Goal: Transaction & Acquisition: Subscribe to service/newsletter

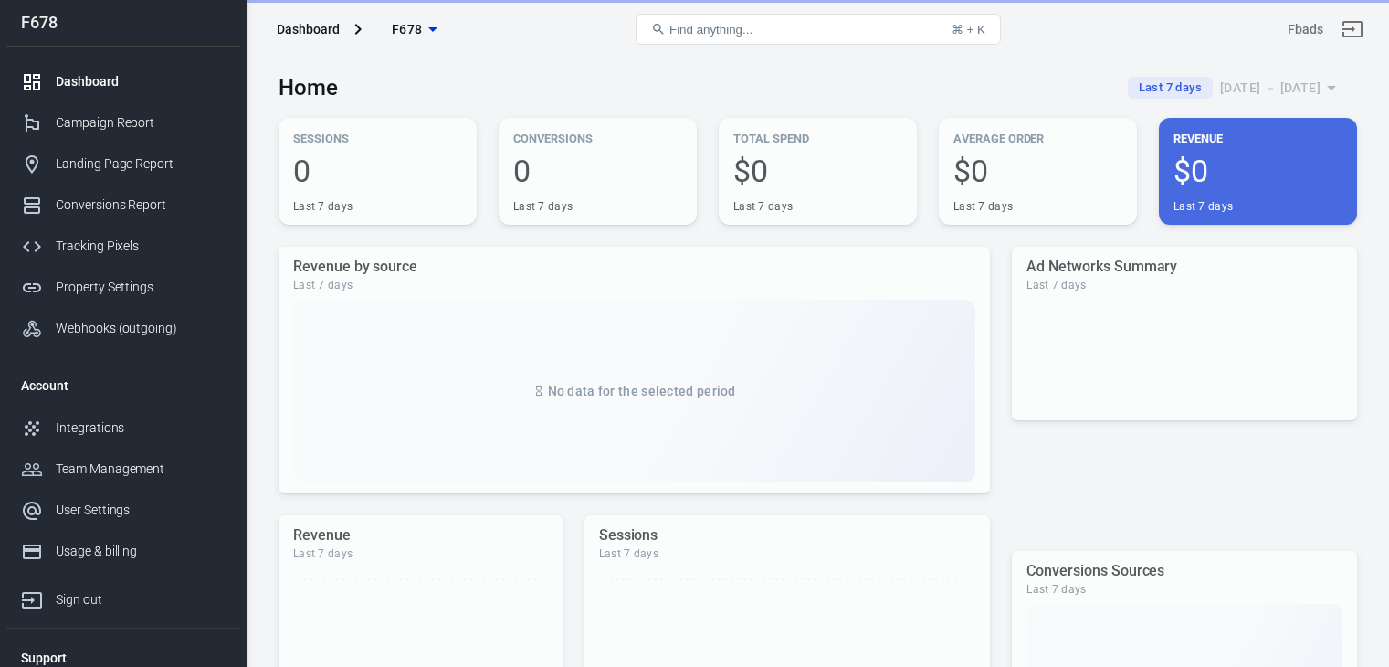
click at [134, 240] on div "Tracking Pixels" at bounding box center [141, 246] width 170 height 19
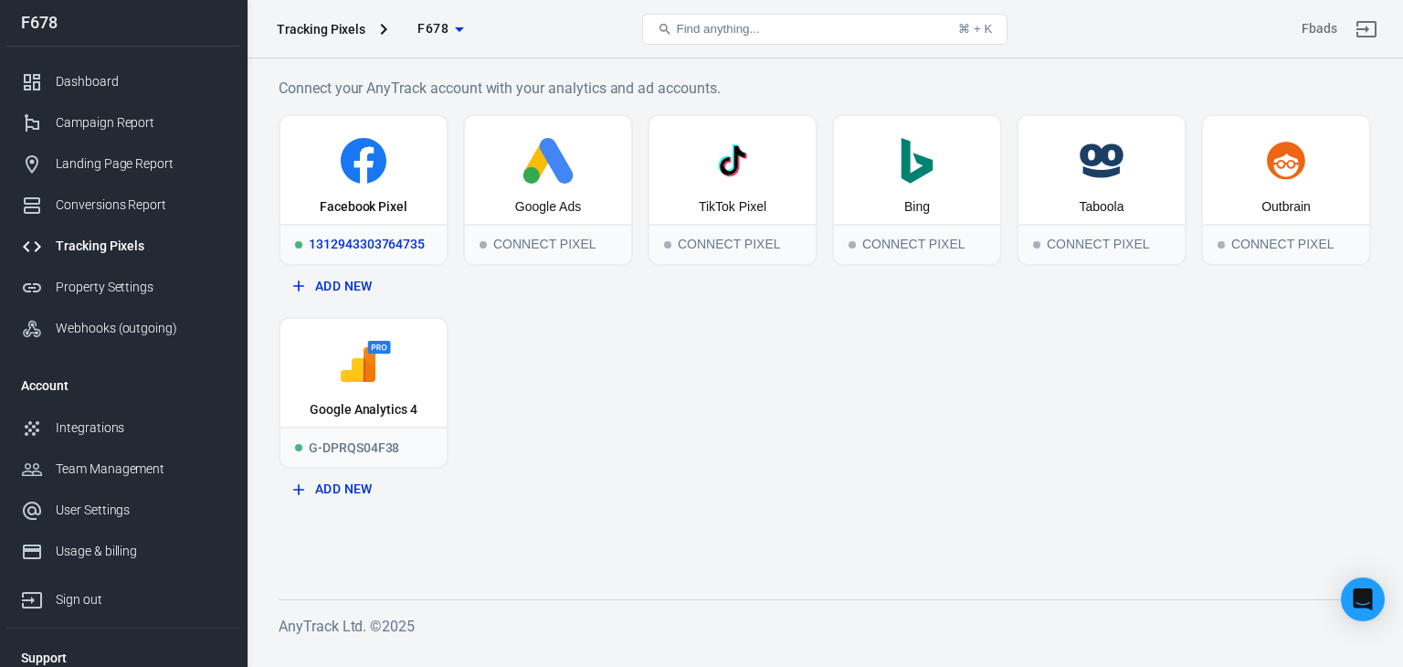
click at [365, 222] on div "Facebook Pixel" at bounding box center [363, 170] width 166 height 108
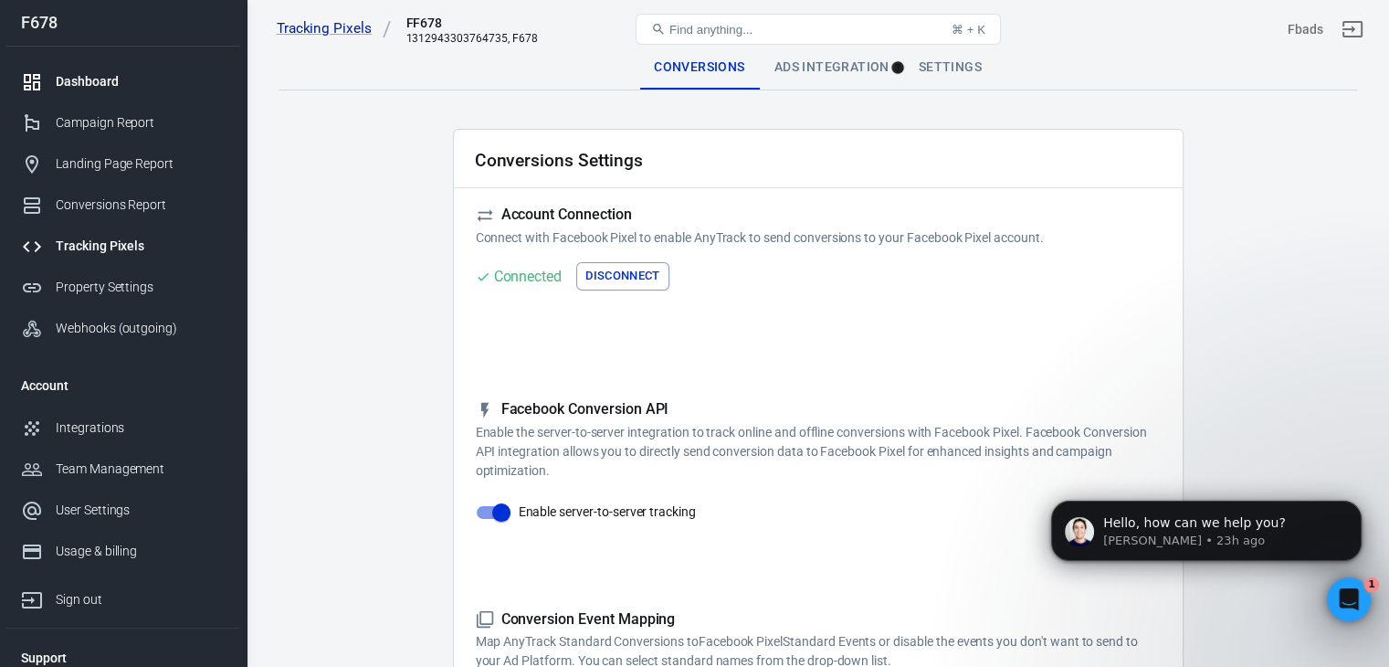
click at [80, 78] on div "Dashboard" at bounding box center [141, 81] width 170 height 19
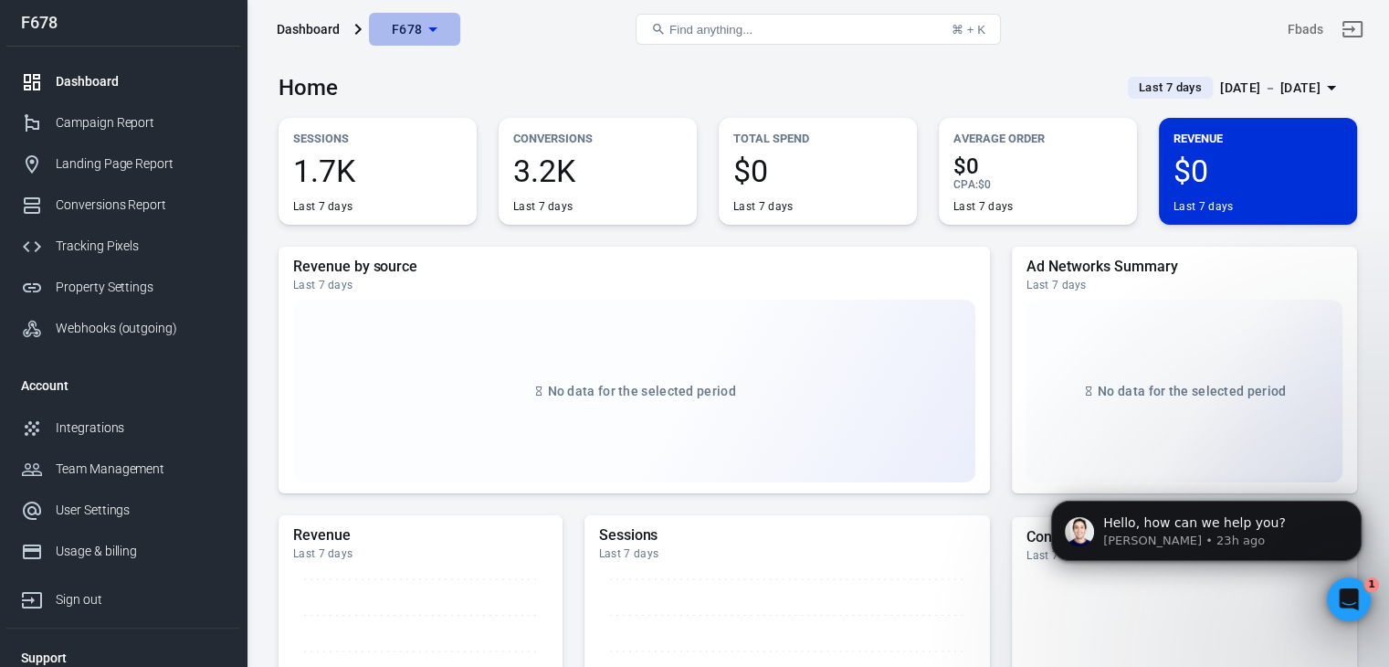
click at [402, 25] on span "F678" at bounding box center [407, 29] width 31 height 23
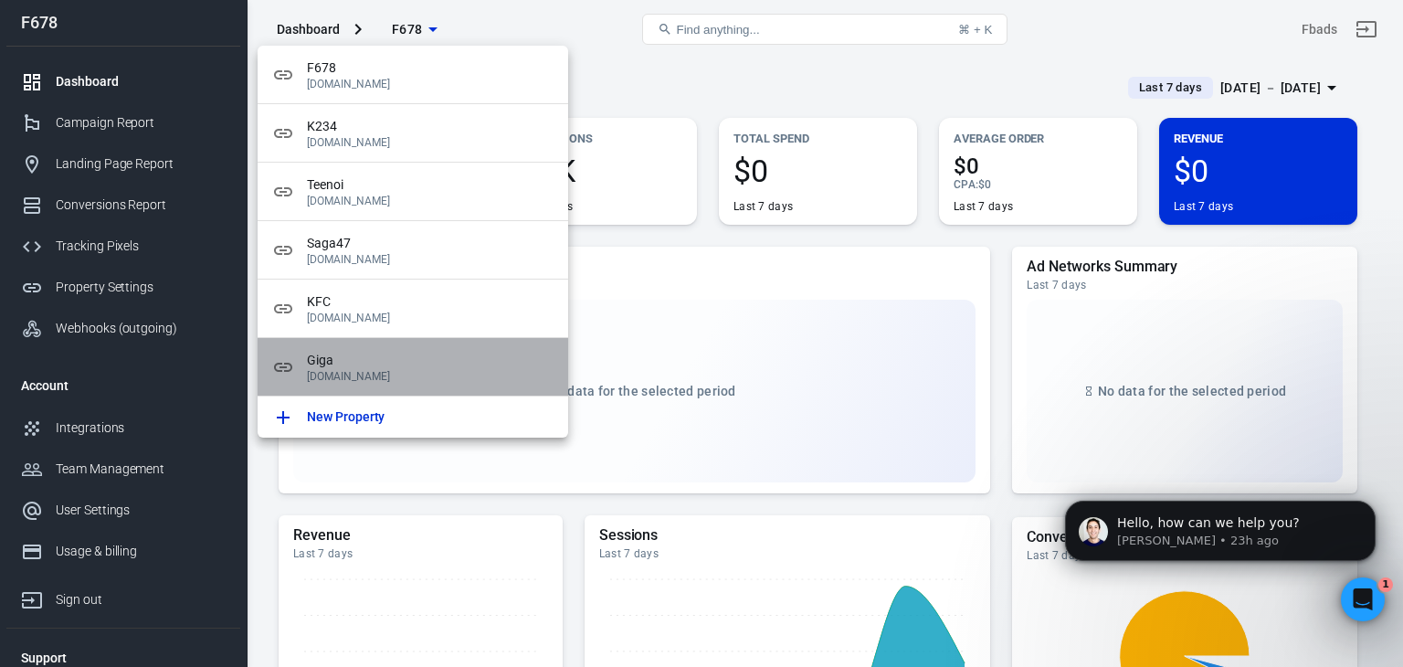
click at [435, 348] on div "Giga [DOMAIN_NAME]" at bounding box center [413, 367] width 310 height 58
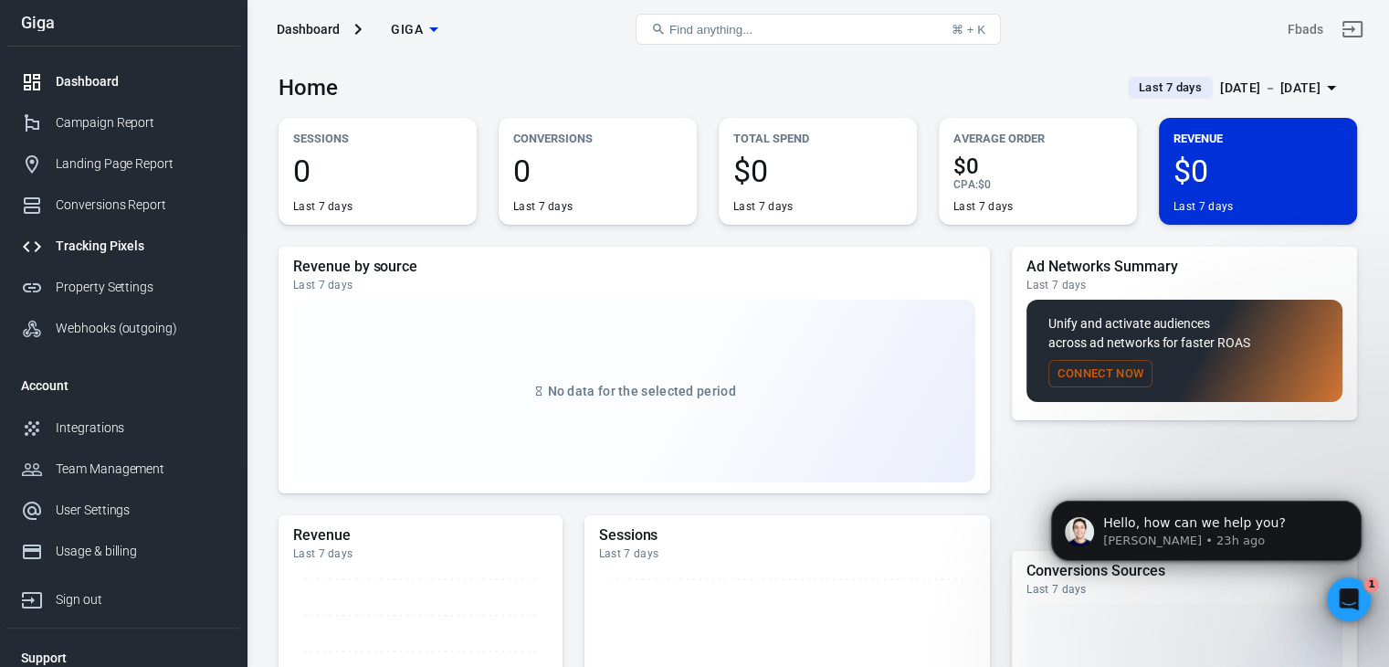
click at [128, 235] on link "Tracking Pixels" at bounding box center [123, 246] width 234 height 41
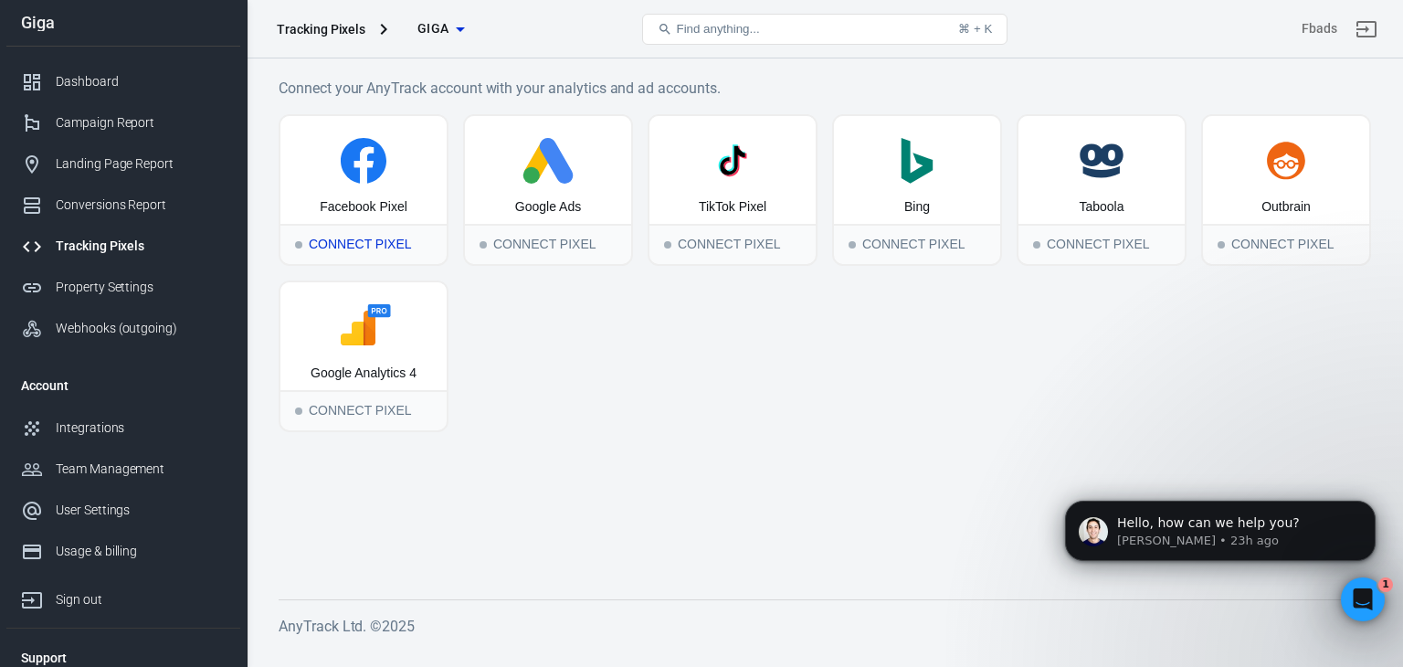
click at [405, 195] on div "Facebook Pixel" at bounding box center [363, 170] width 166 height 108
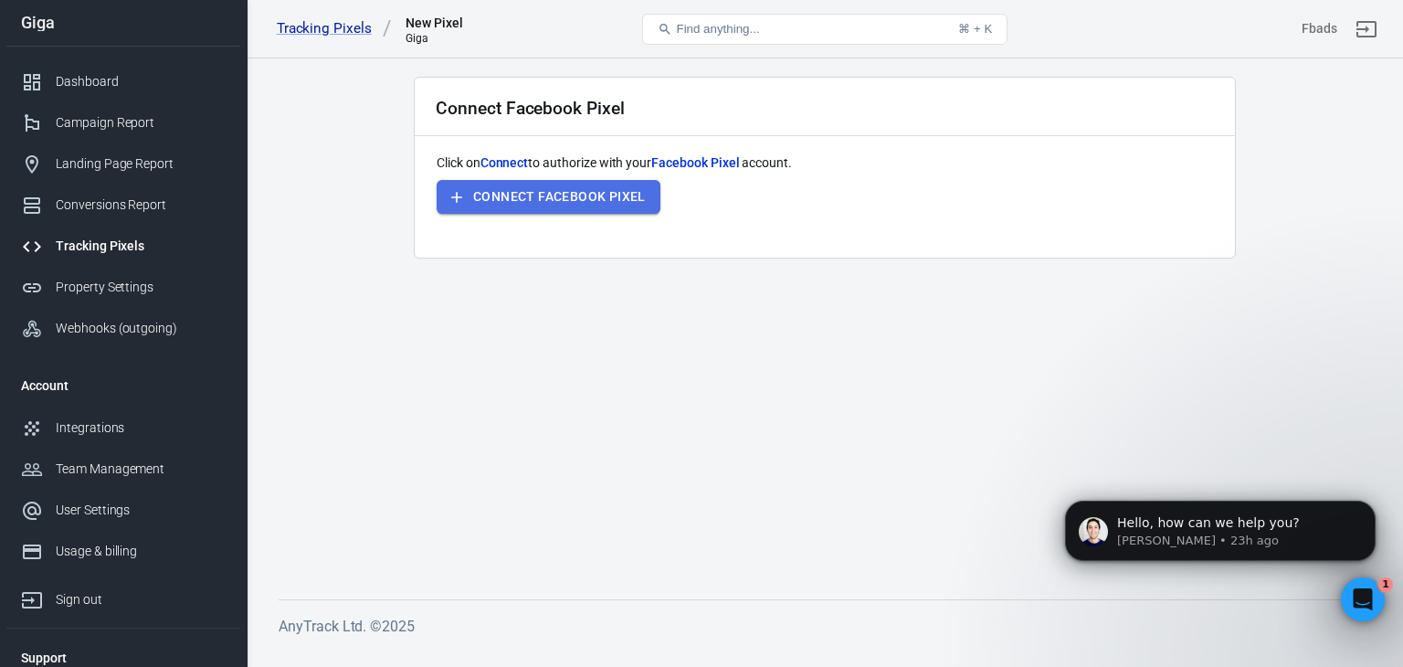
click at [548, 192] on button "Connect Facebook Pixel" at bounding box center [549, 197] width 224 height 34
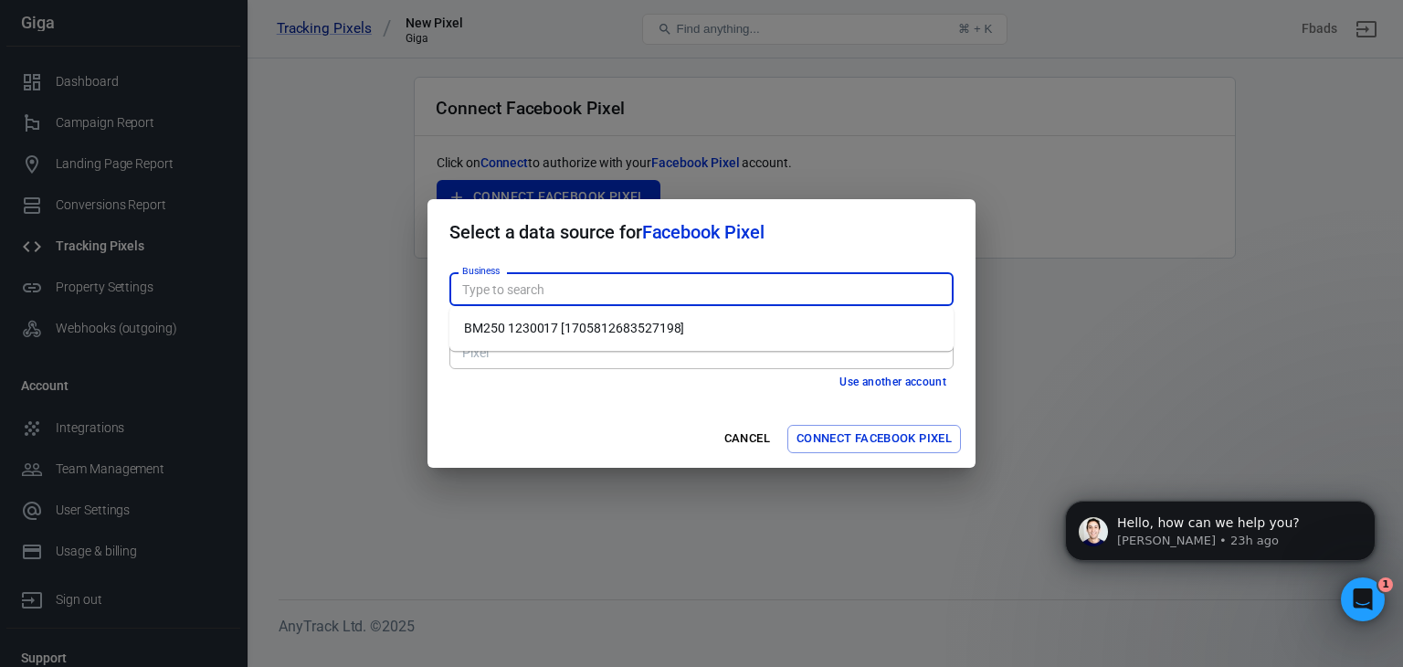
click at [679, 289] on input "Business" at bounding box center [700, 289] width 490 height 23
click at [679, 326] on li "BM250 1230017 [1705812683527198]" at bounding box center [701, 328] width 504 height 30
type input "BM250 1230017 [1705812683527198]"
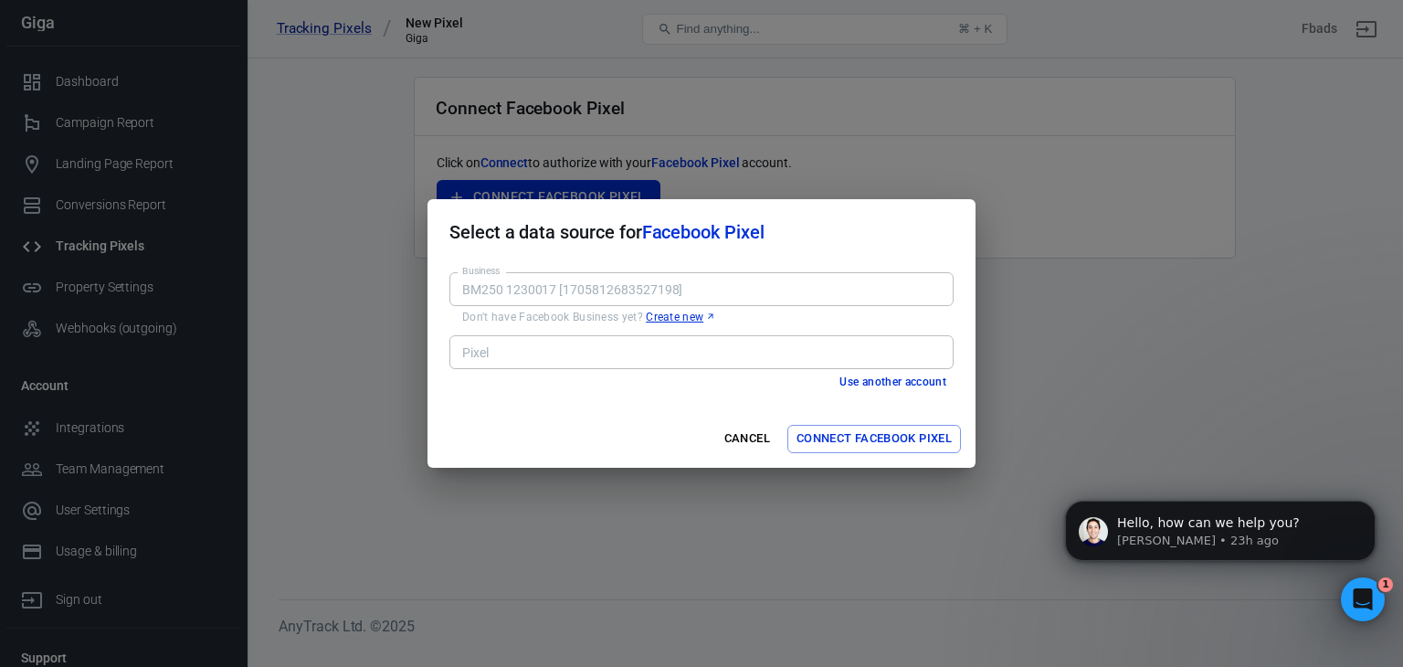
click at [680, 344] on input "Pixel" at bounding box center [700, 352] width 490 height 23
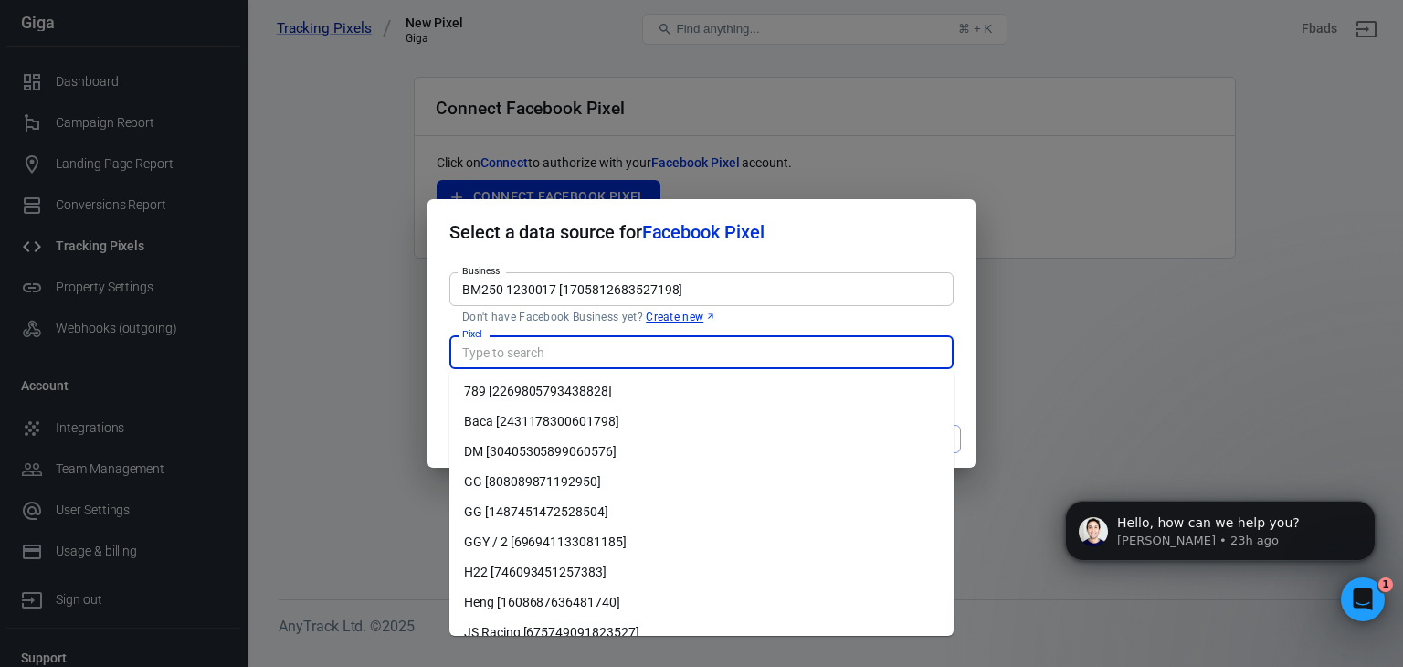
click at [631, 510] on li "GG [1487451472528504]" at bounding box center [701, 512] width 504 height 30
type input "GG [1487451472528504]"
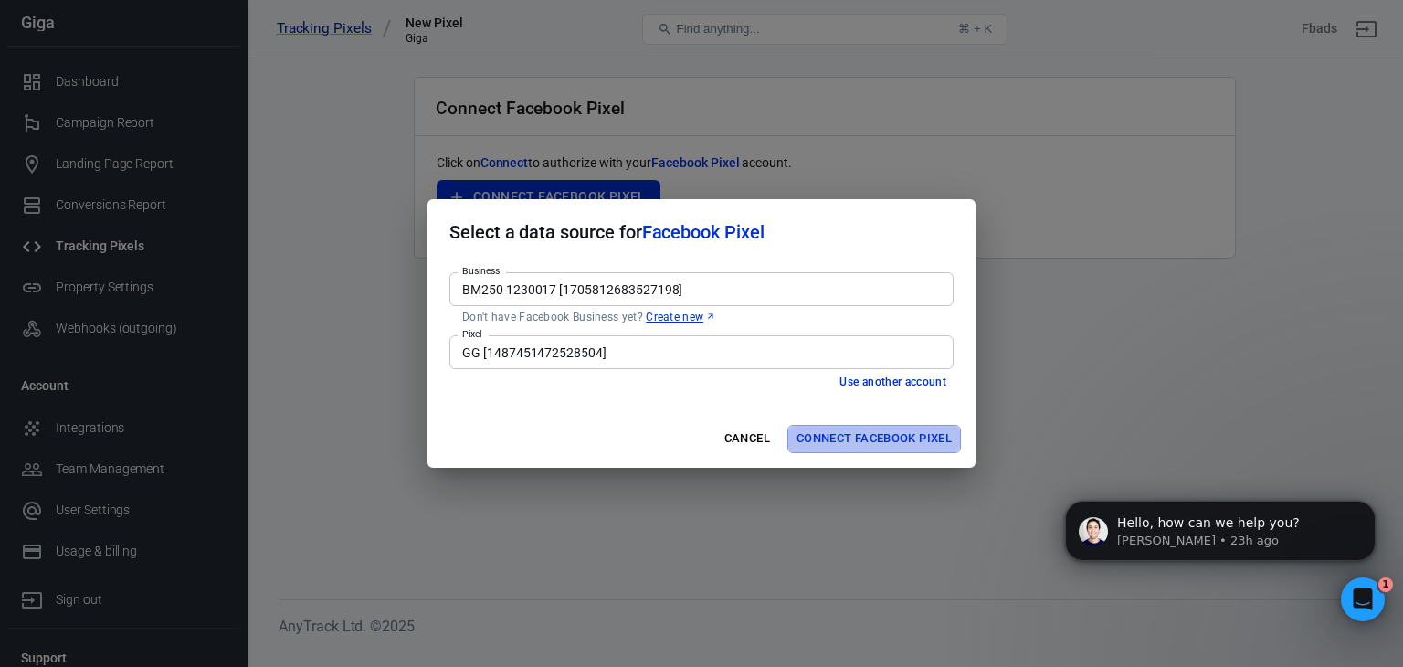
click at [853, 436] on button "Connect Facebook Pixel" at bounding box center [874, 439] width 174 height 28
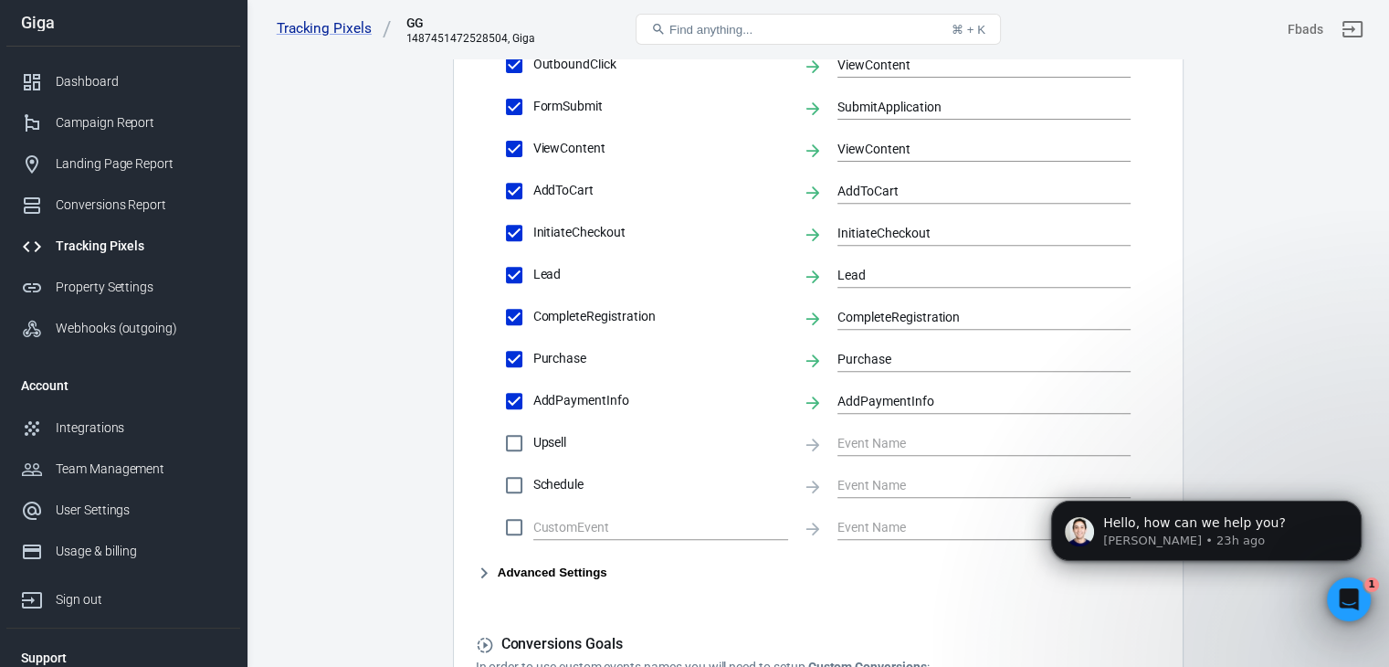
scroll to position [705, 0]
click at [668, 519] on input "text" at bounding box center [646, 526] width 227 height 23
type input "AddLine"
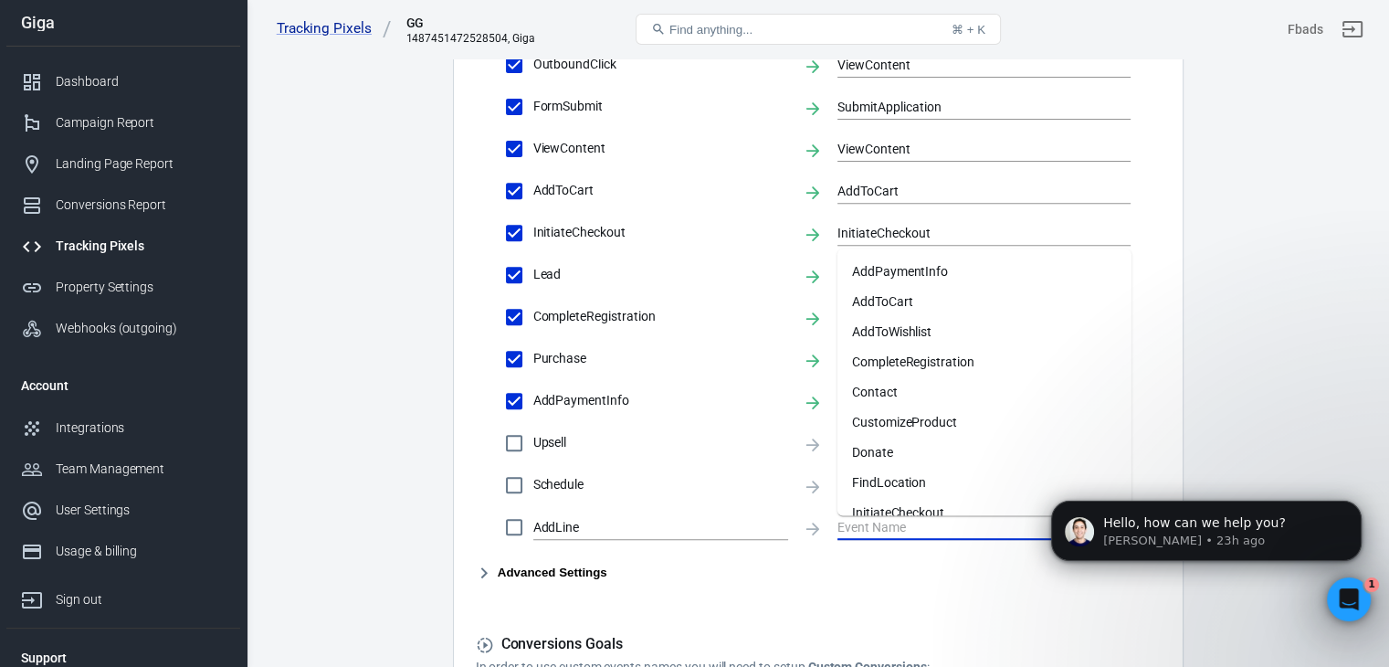
click at [858, 521] on input "text" at bounding box center [970, 526] width 266 height 23
click at [915, 395] on li "Contact" at bounding box center [984, 391] width 294 height 30
checkbox input "true"
type input "Contact"
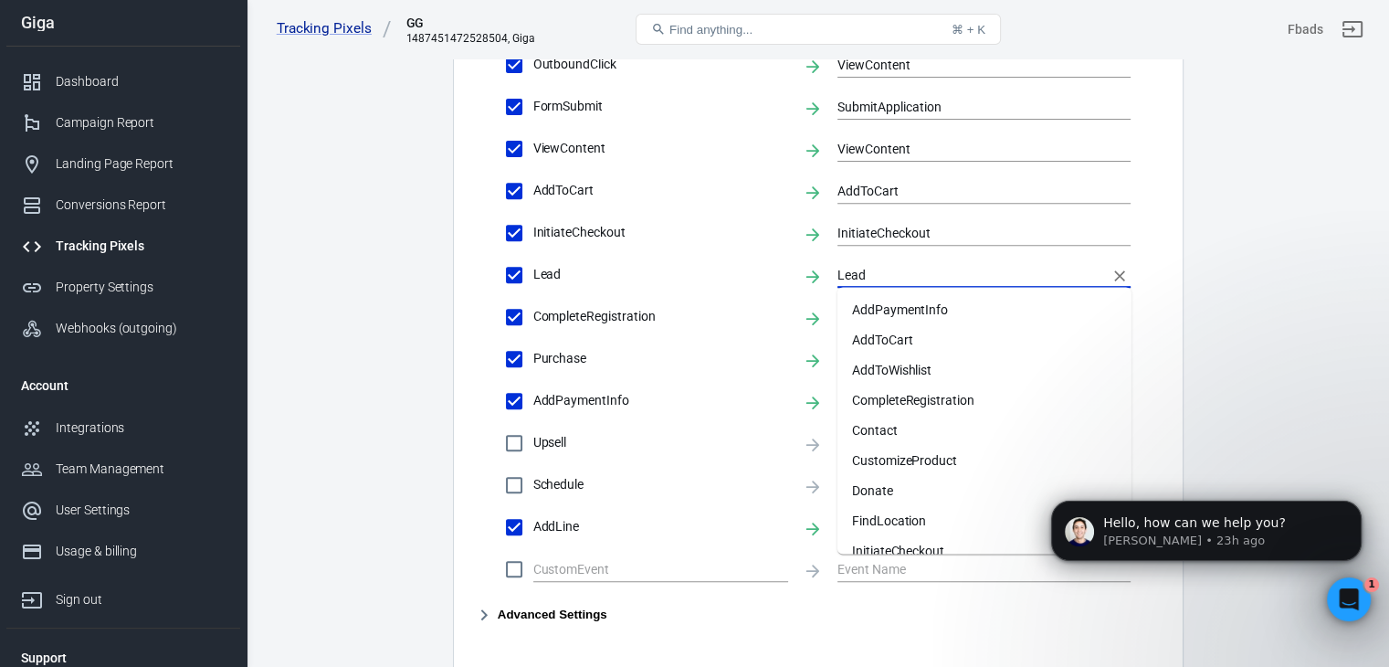
click at [912, 266] on input "Lead" at bounding box center [970, 274] width 266 height 23
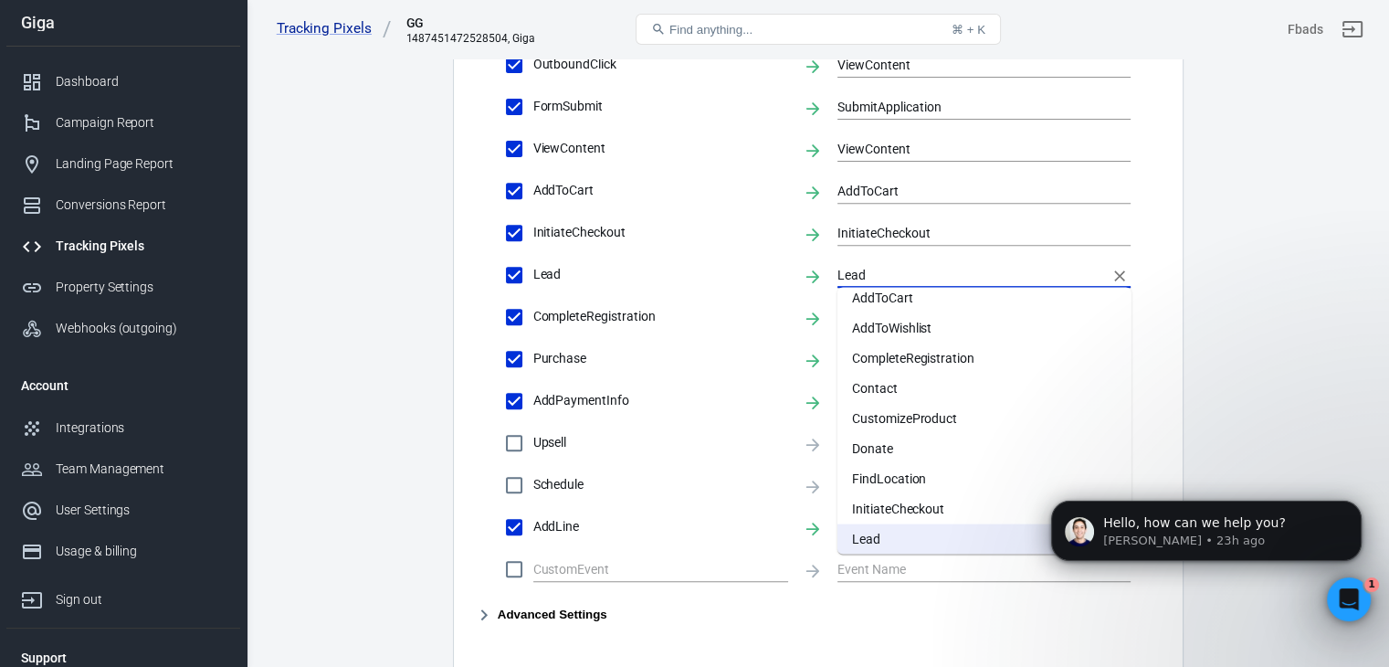
scroll to position [259, 0]
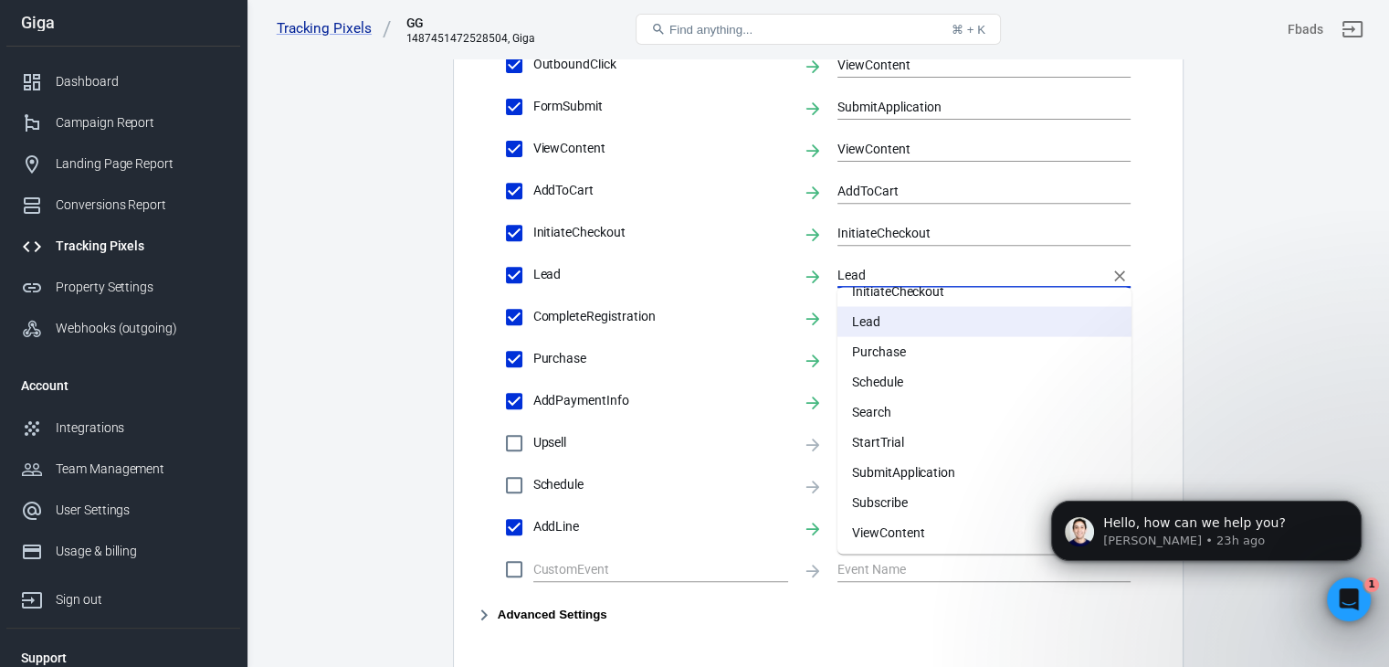
click at [938, 500] on li "Subscribe" at bounding box center [984, 502] width 294 height 30
type input "Subscribe"
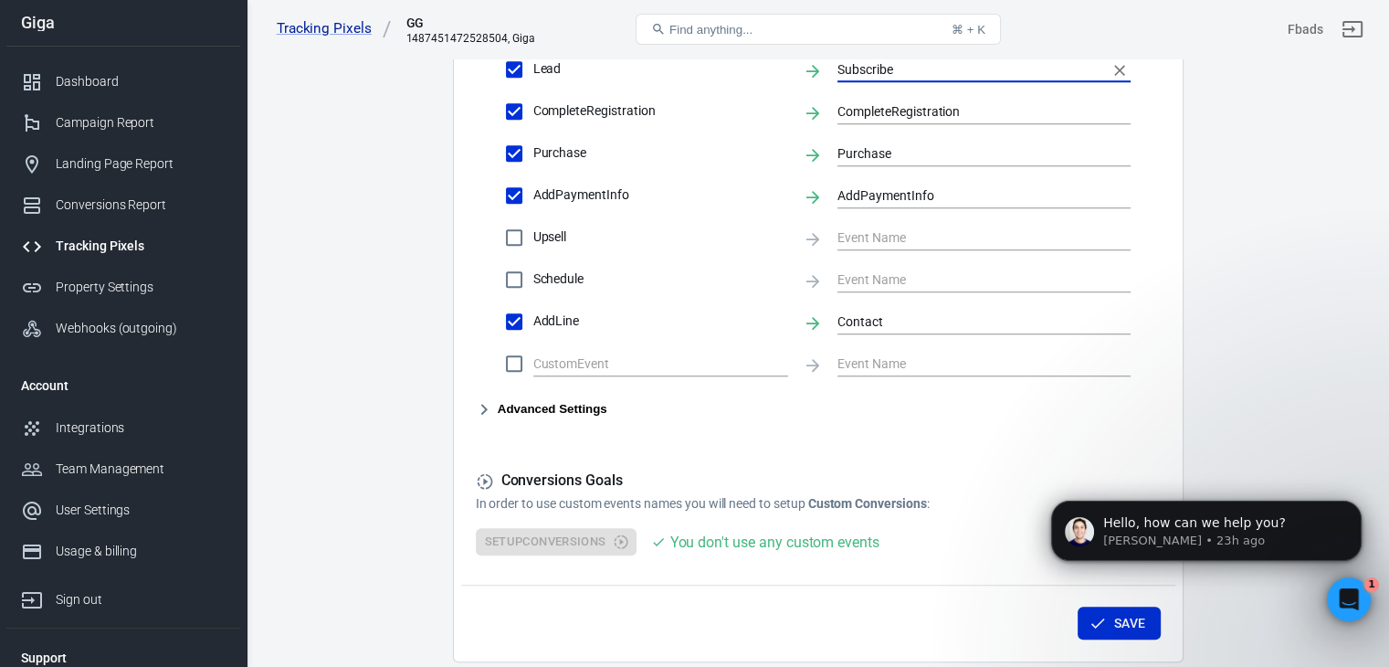
scroll to position [912, 0]
click at [1113, 629] on button "Save" at bounding box center [1119, 622] width 83 height 34
click at [143, 293] on div "Property Settings" at bounding box center [141, 287] width 170 height 19
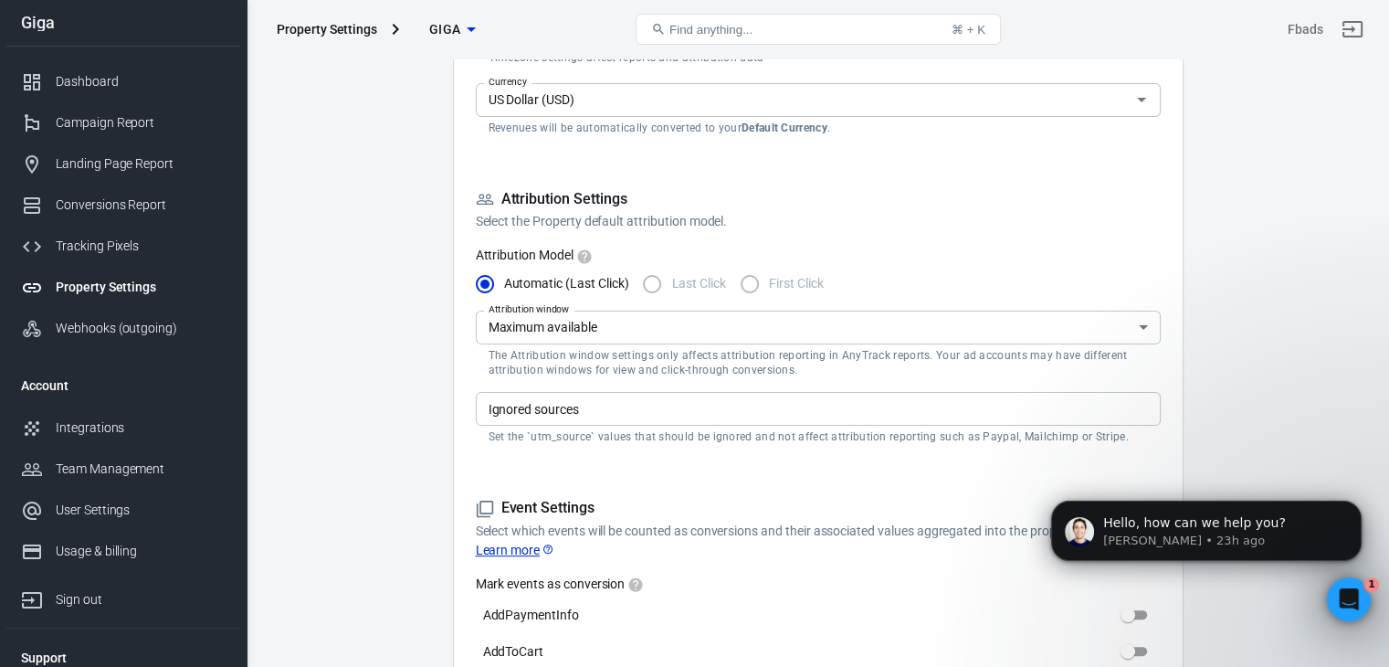
scroll to position [406, 0]
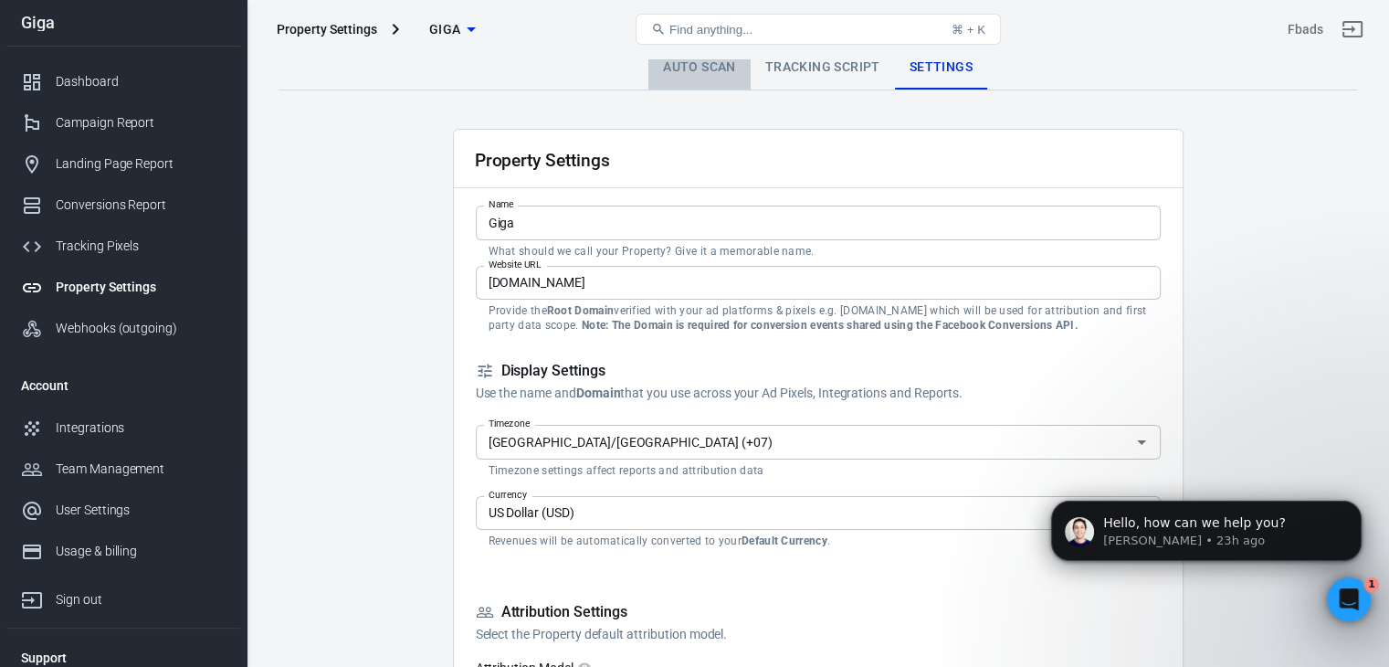
click at [694, 76] on link "Auto Scan" at bounding box center [699, 68] width 102 height 44
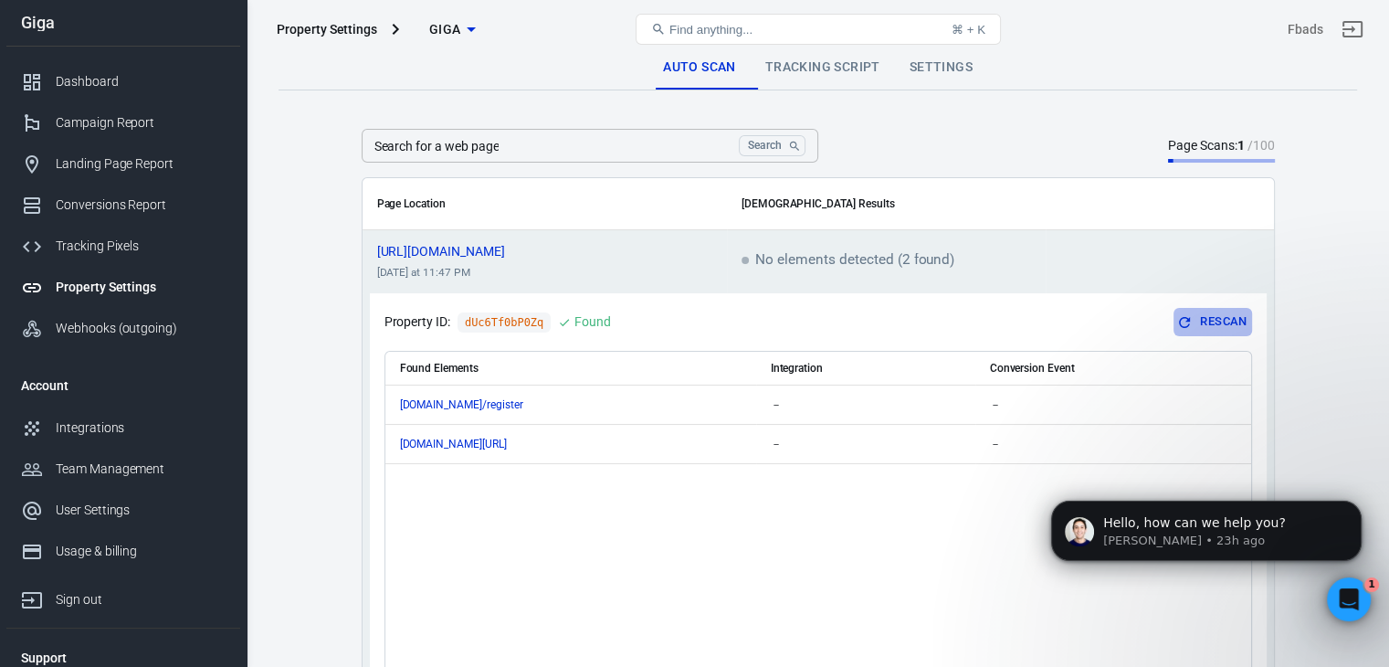
click at [1205, 320] on button "Rescan" at bounding box center [1212, 322] width 78 height 28
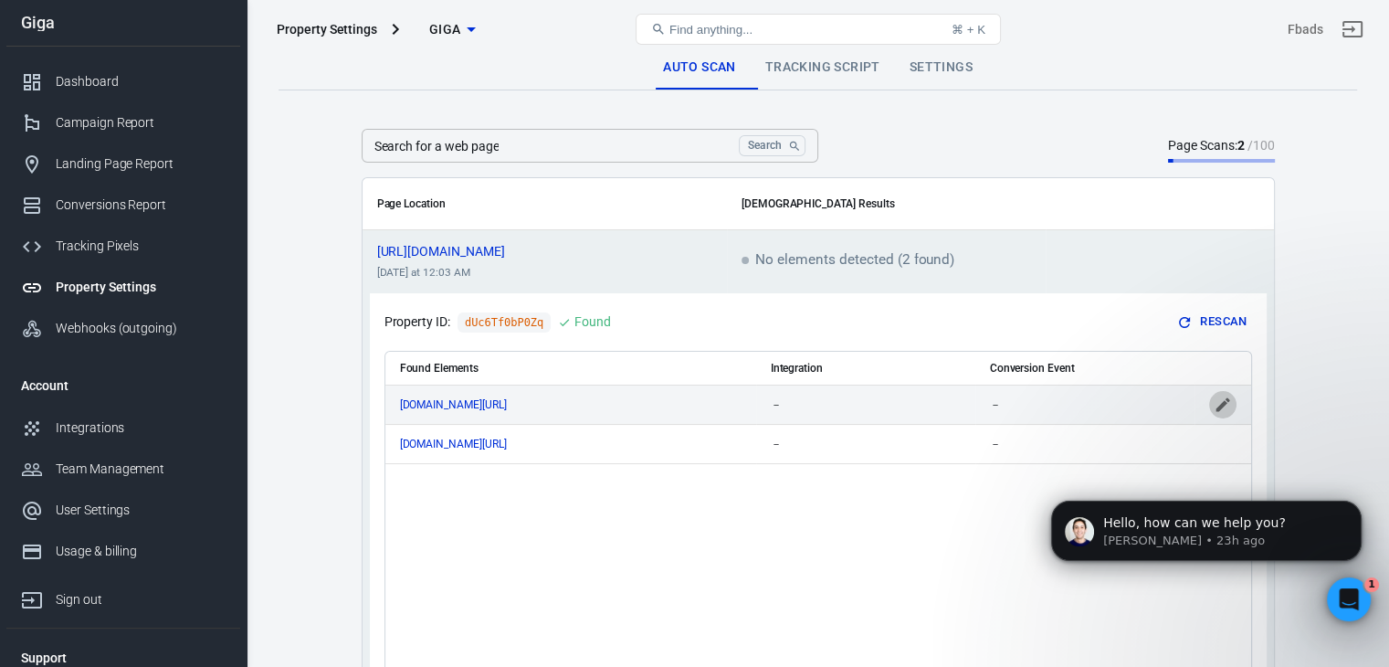
click at [1223, 405] on icon "scrollable content" at bounding box center [1222, 404] width 14 height 14
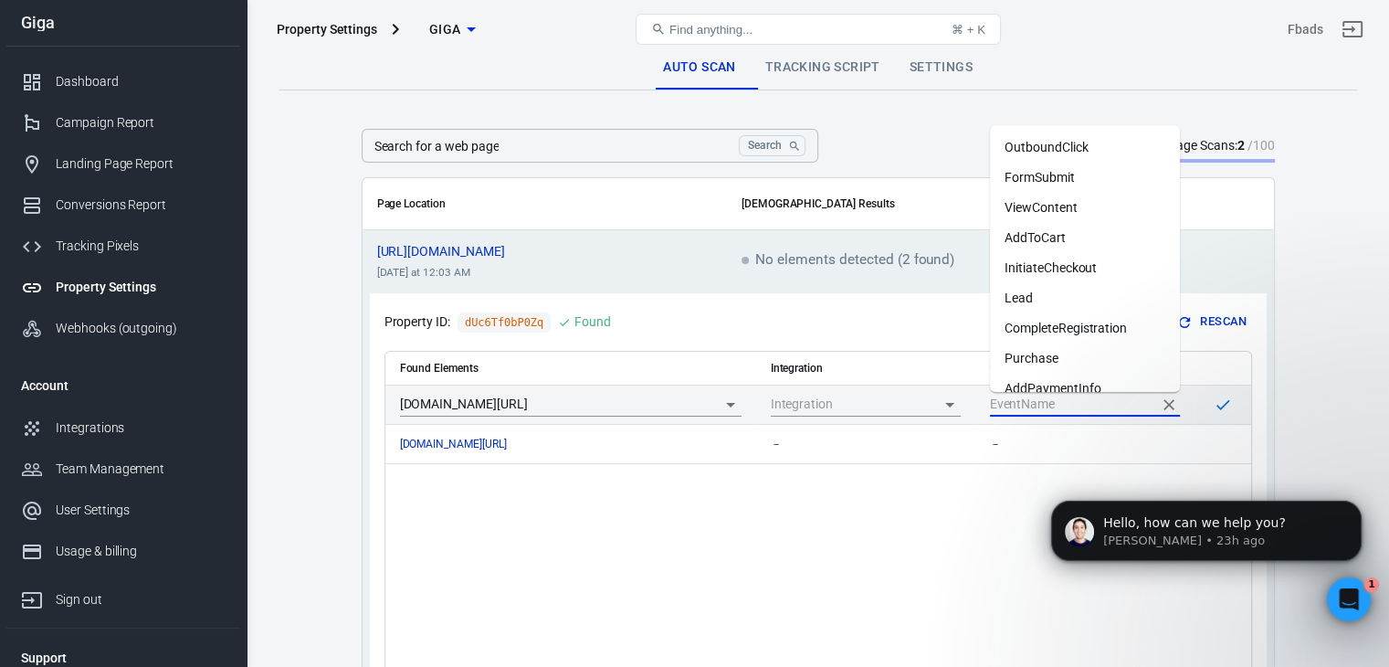
click at [1078, 400] on input "scrollable content" at bounding box center [1071, 404] width 163 height 23
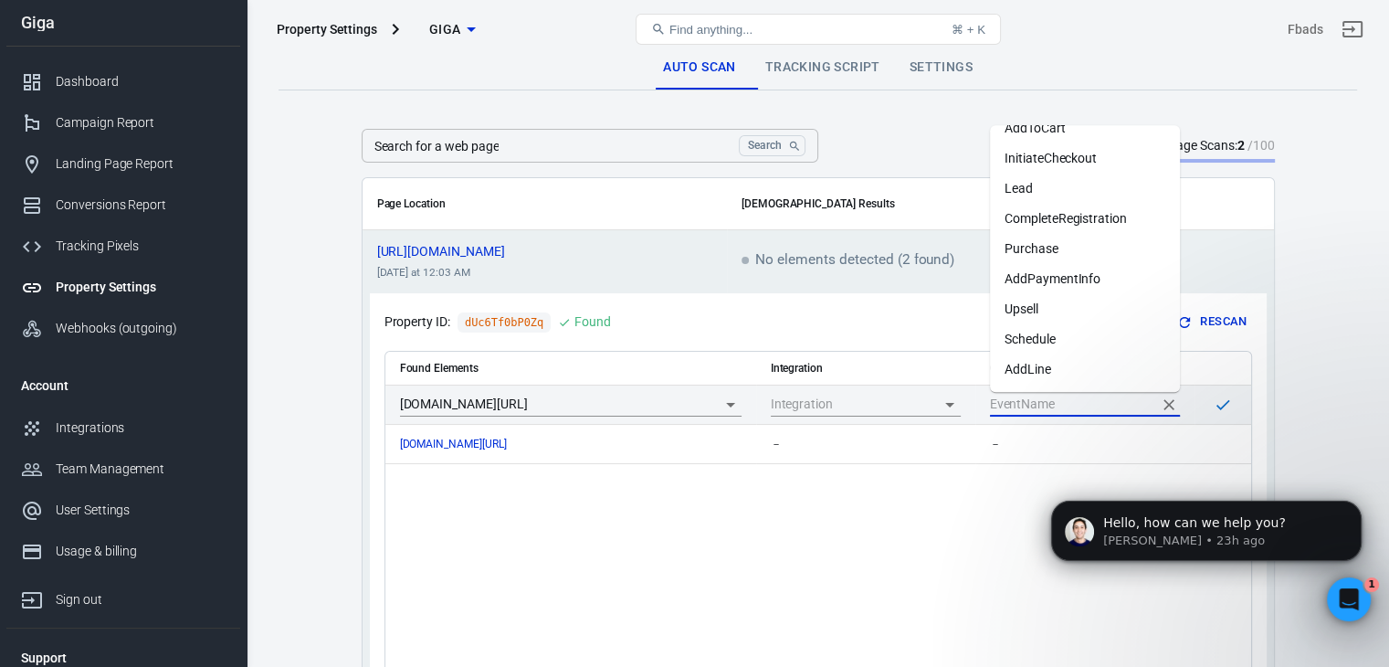
scroll to position [40, 0]
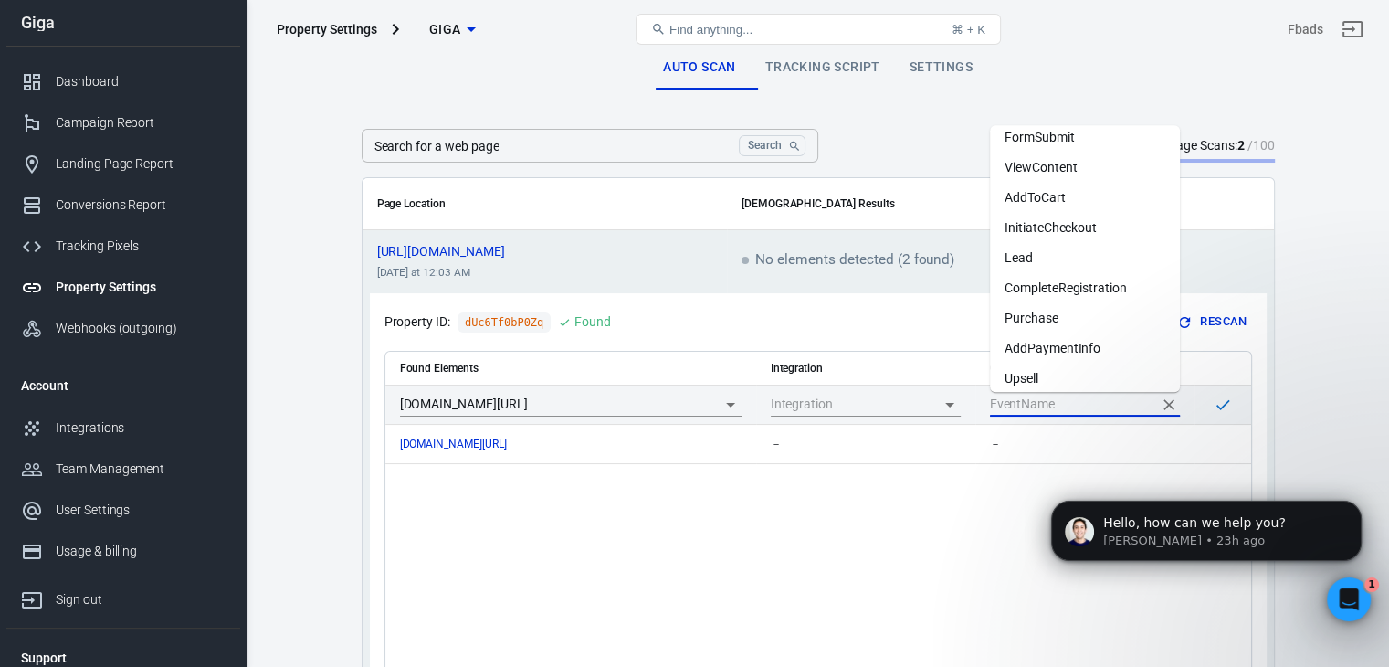
click at [1052, 266] on li "Lead" at bounding box center [1085, 258] width 190 height 30
type input "Lead"
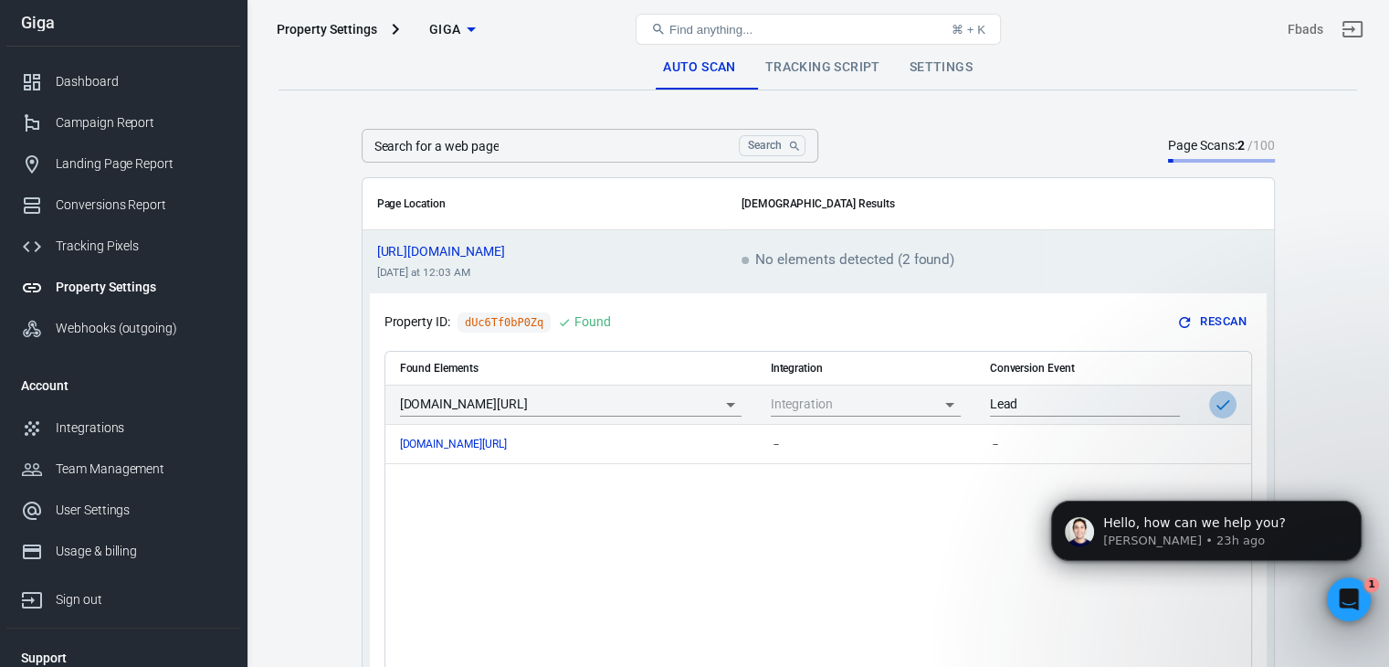
click at [1224, 395] on icon "scrollable content" at bounding box center [1223, 404] width 18 height 18
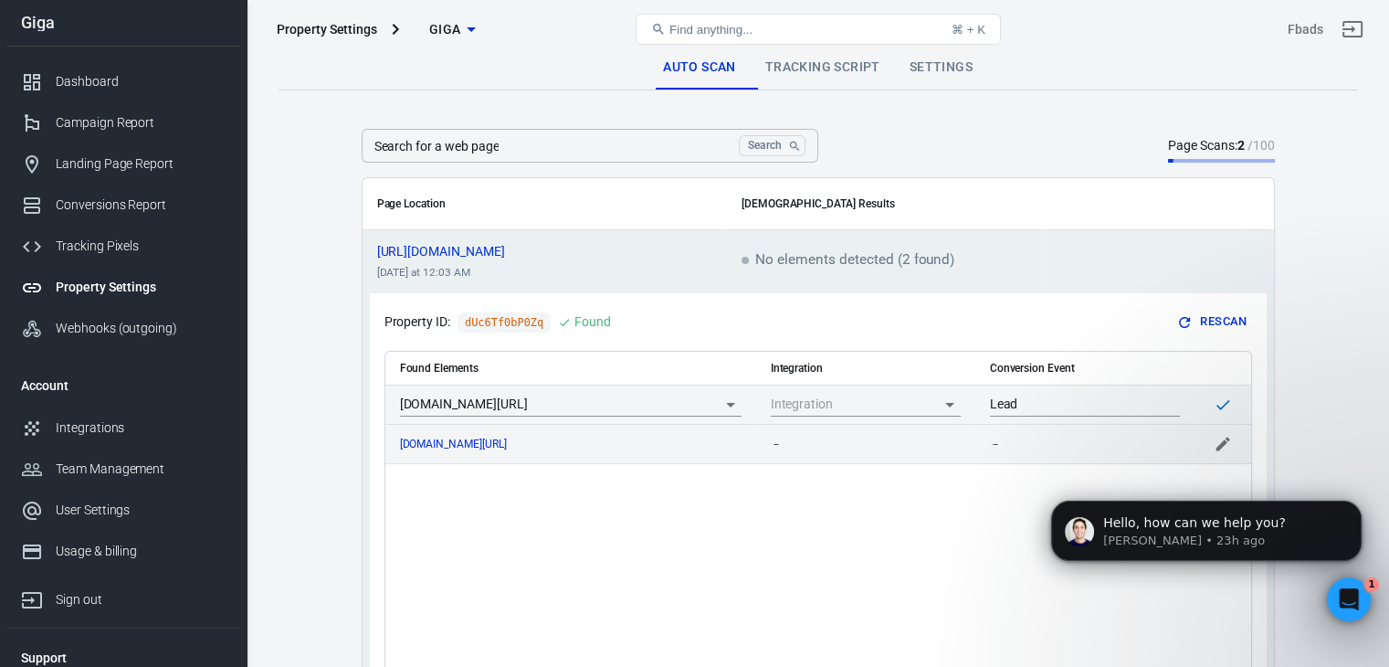
click at [1089, 447] on div "－" at bounding box center [1085, 443] width 190 height 13
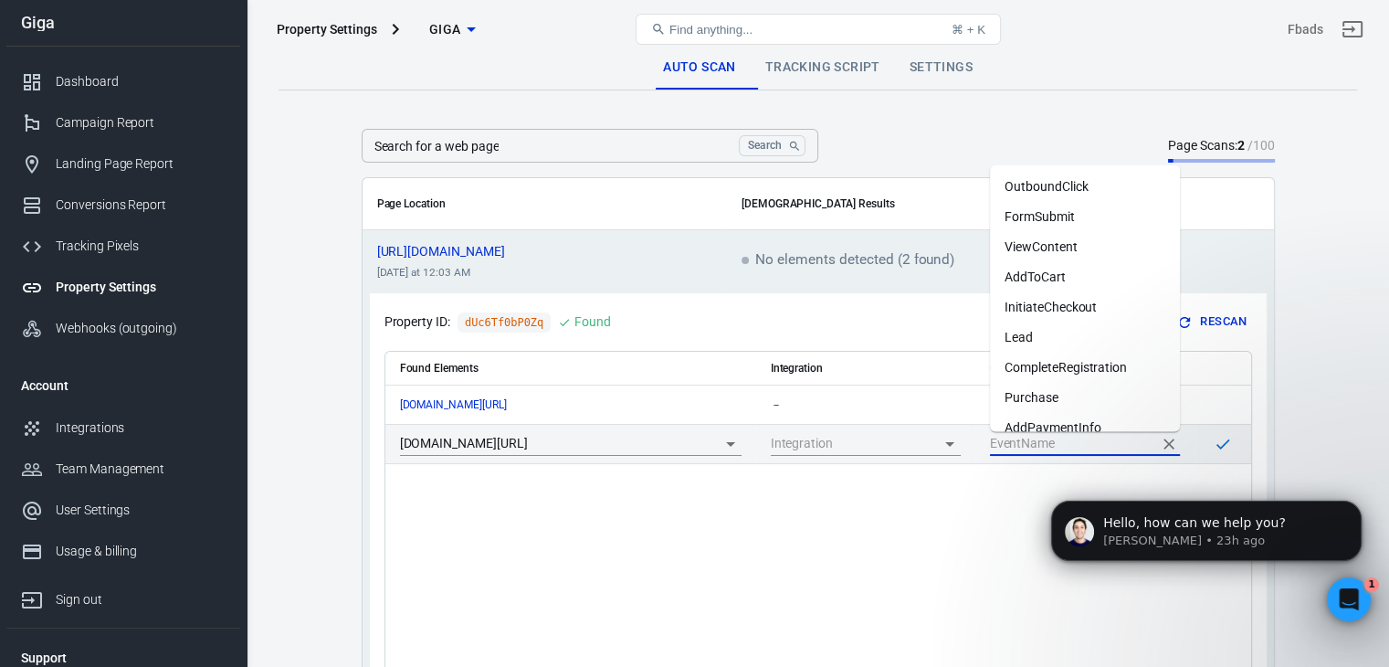
click at [1089, 447] on input "scrollable content" at bounding box center [1071, 443] width 163 height 23
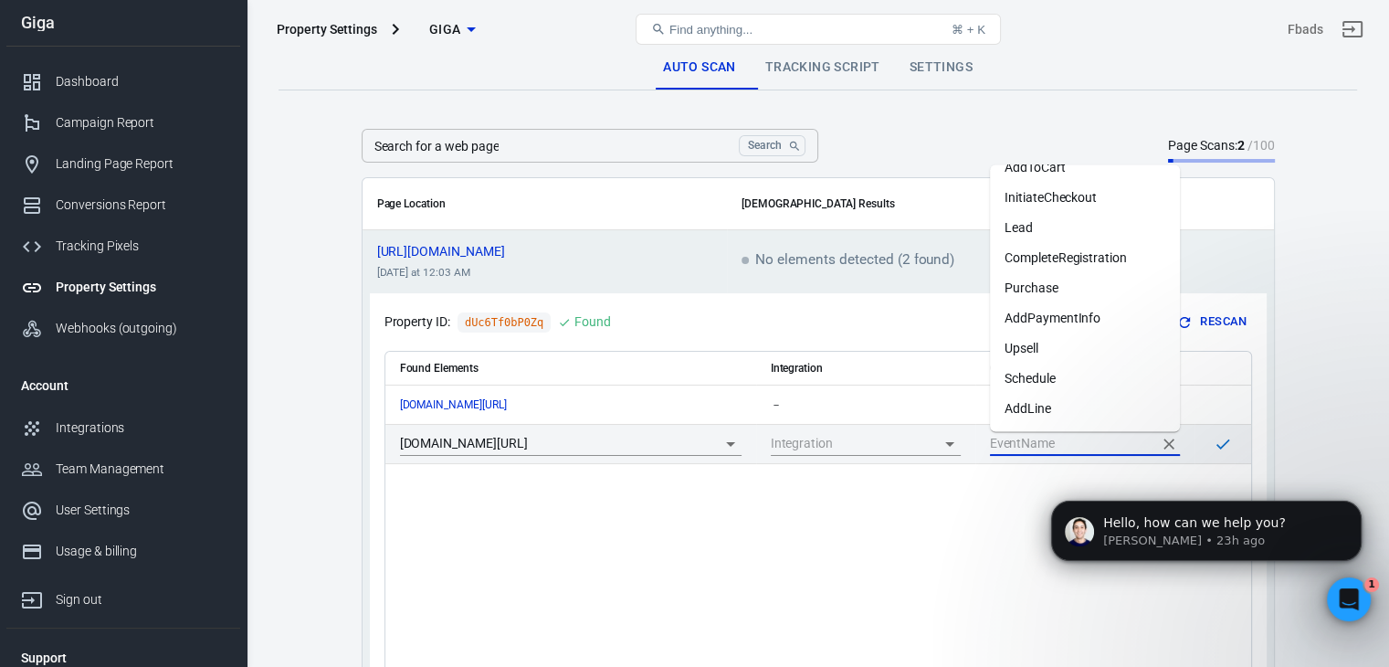
click at [1065, 416] on li "AddLine" at bounding box center [1085, 409] width 190 height 30
type input "AddLine"
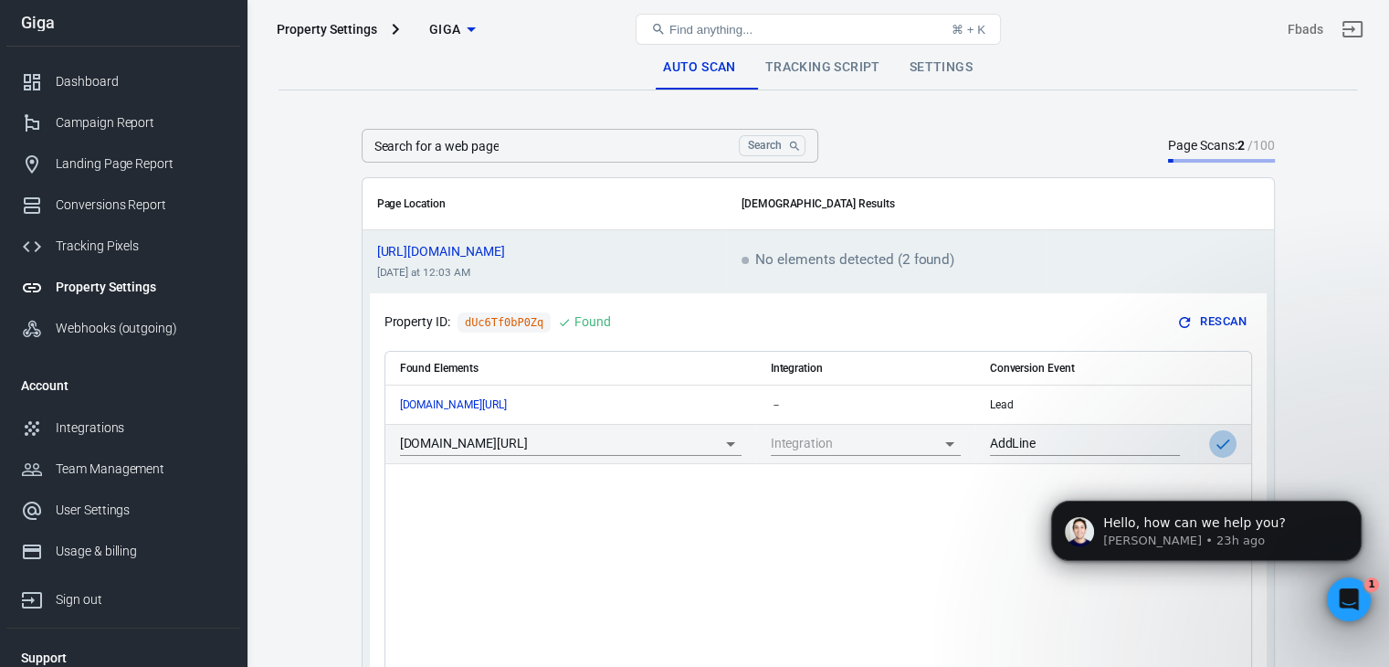
click at [1217, 438] on icon "scrollable content" at bounding box center [1223, 444] width 18 height 18
click at [331, 374] on main "Auto Scan Tracking Script Settings Search for a web page Search Search for a we…" at bounding box center [818, 431] width 1079 height 771
